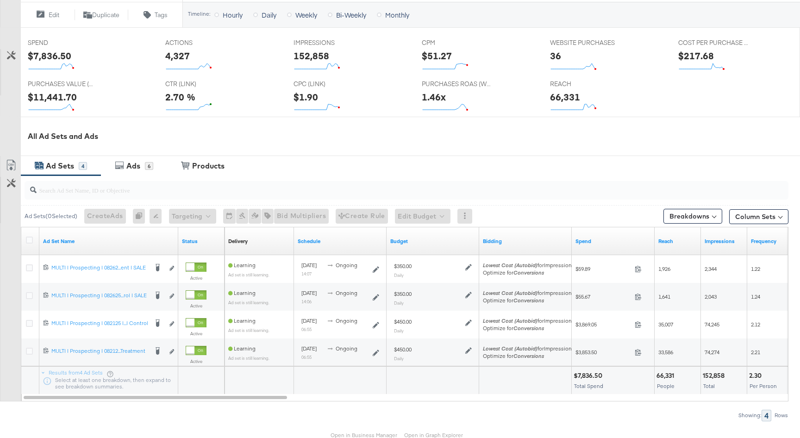
scroll to position [410, 0]
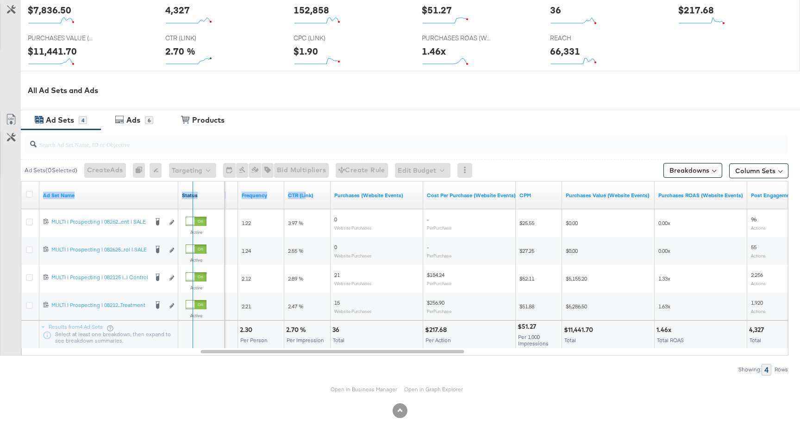
drag, startPoint x: 191, startPoint y: 194, endPoint x: 304, endPoint y: 195, distance: 113.8
click at [21, 181] on div "Ad Set Name Status Impressions Frequency CTR (Link) Purchases (Website Events) …" at bounding box center [21, 181] width 0 height 0
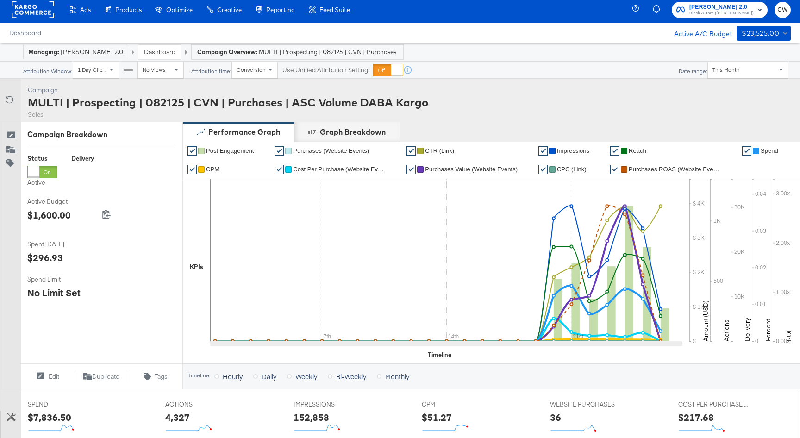
scroll to position [0, 0]
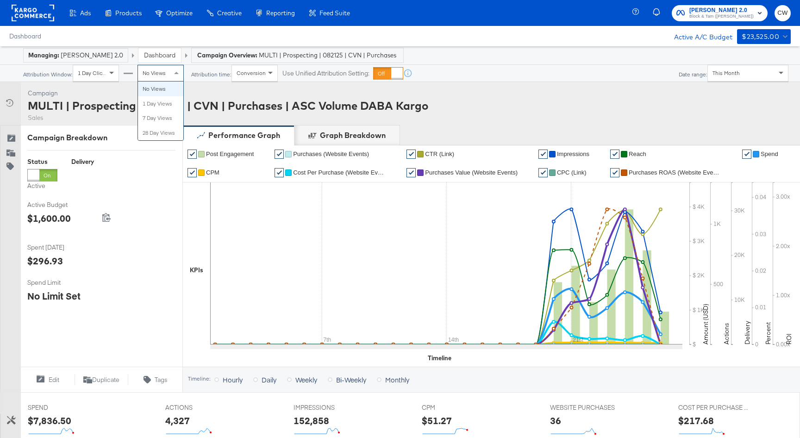
click at [166, 77] on div "No Views" at bounding box center [160, 73] width 45 height 16
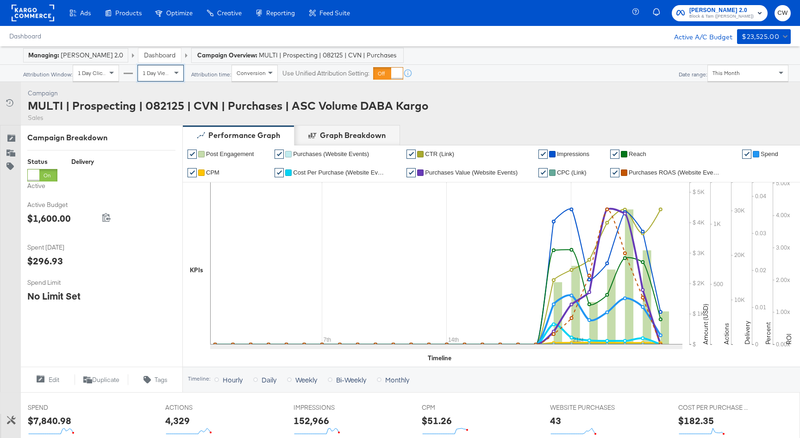
click at [161, 80] on div "1 Day Views" at bounding box center [160, 73] width 45 height 16
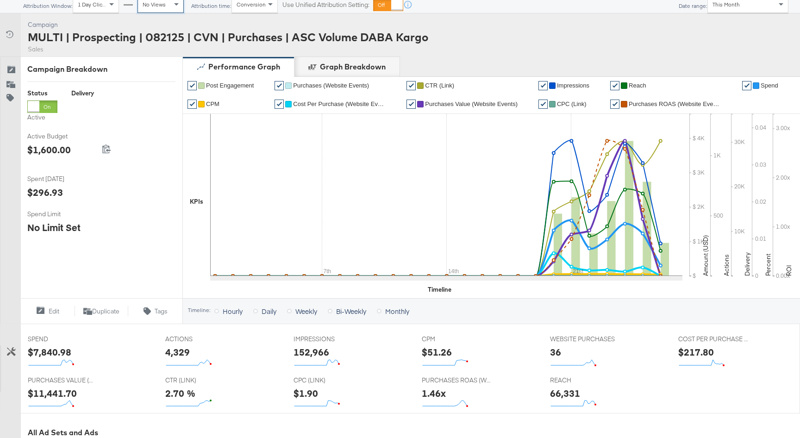
scroll to position [88, 0]
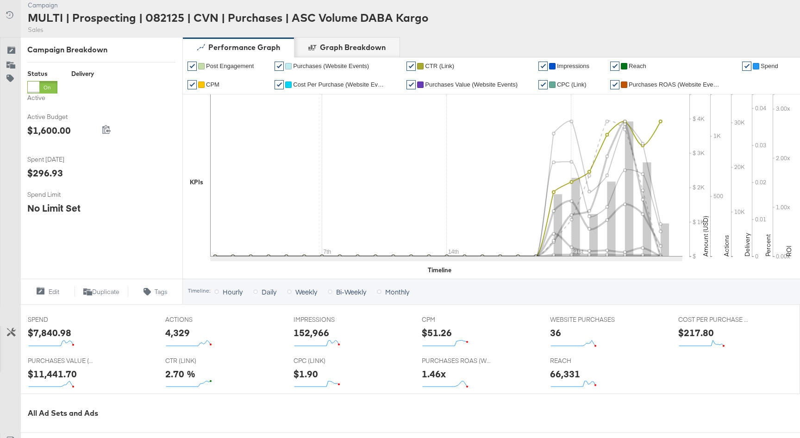
click at [446, 63] on span "CTR (Link)" at bounding box center [439, 65] width 29 height 7
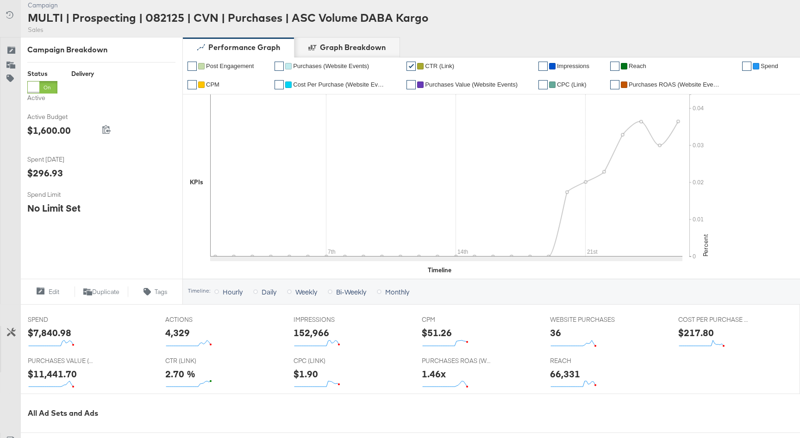
click at [214, 81] on span "CPM" at bounding box center [212, 84] width 13 height 7
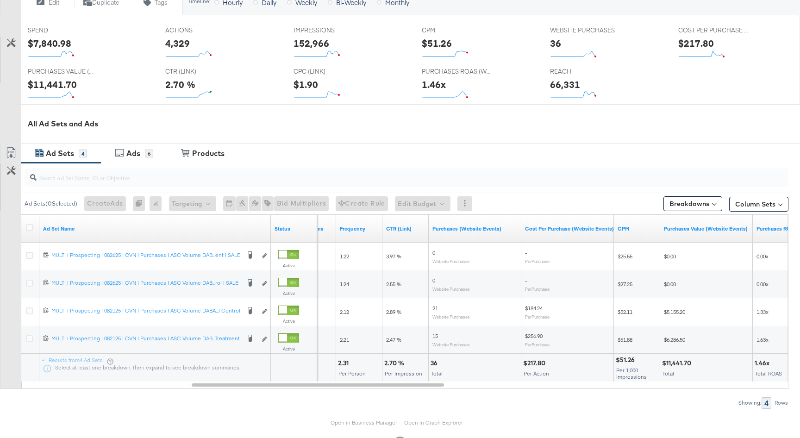
scroll to position [410, 0]
